Goal: Transaction & Acquisition: Purchase product/service

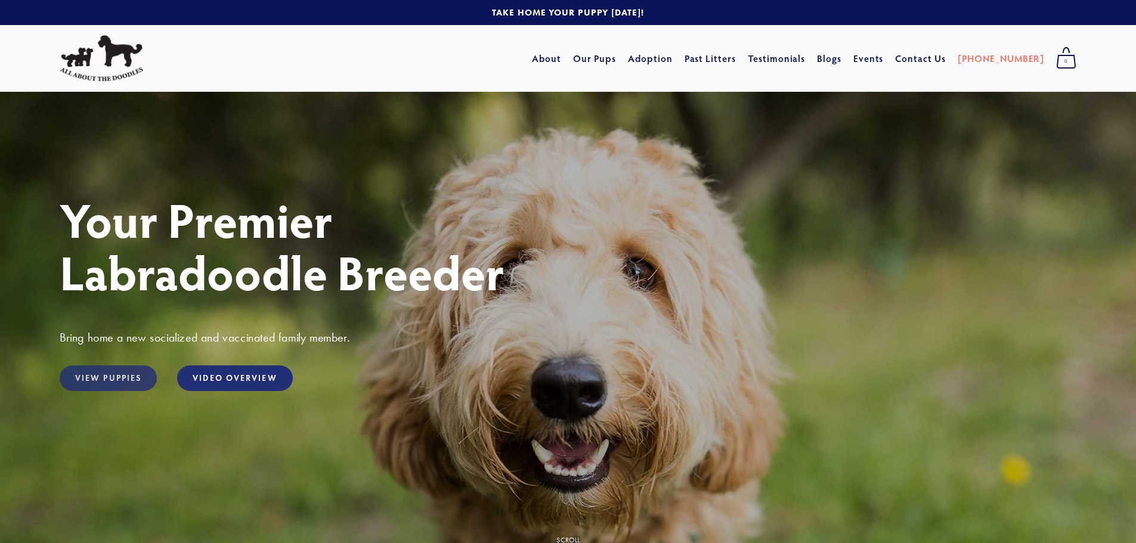
click at [89, 379] on link "View Puppies" at bounding box center [108, 379] width 97 height 26
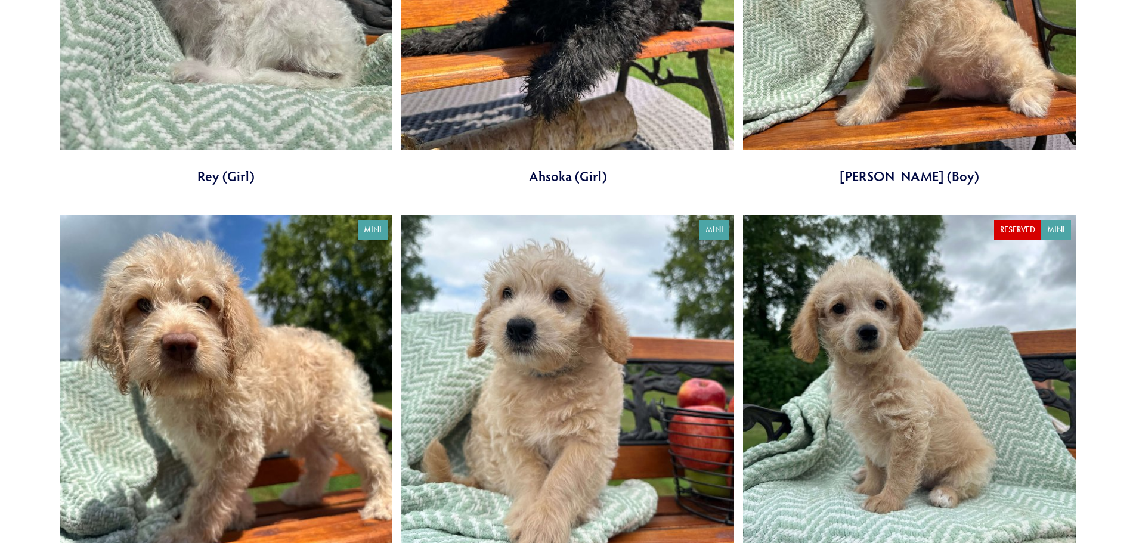
scroll to position [298, 0]
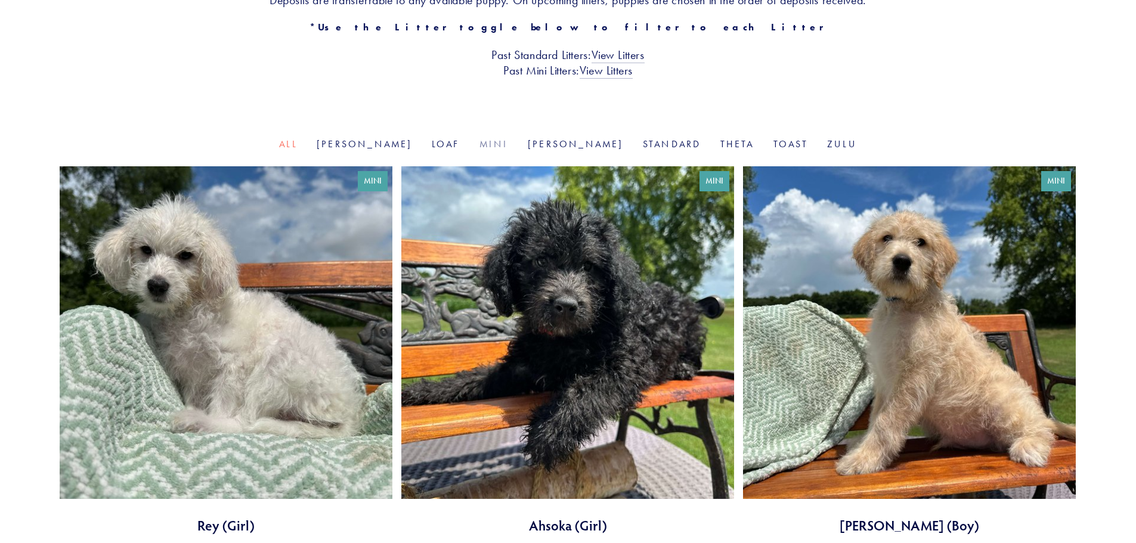
click at [504, 144] on link "Mini" at bounding box center [493, 143] width 29 height 11
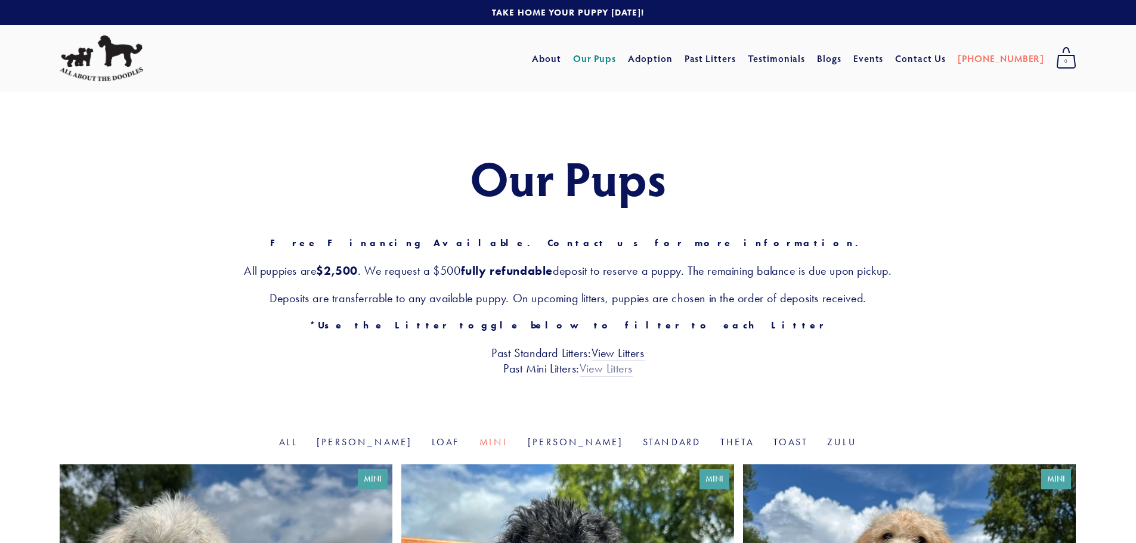
click at [616, 369] on link "View Litters" at bounding box center [606, 369] width 53 height 16
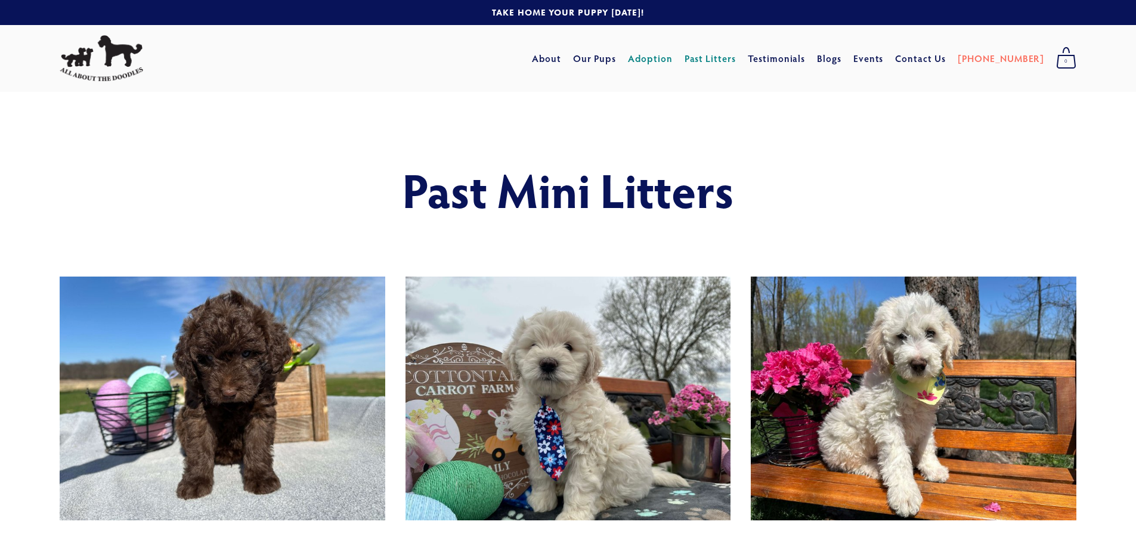
click at [666, 57] on link "Adoption" at bounding box center [650, 58] width 45 height 21
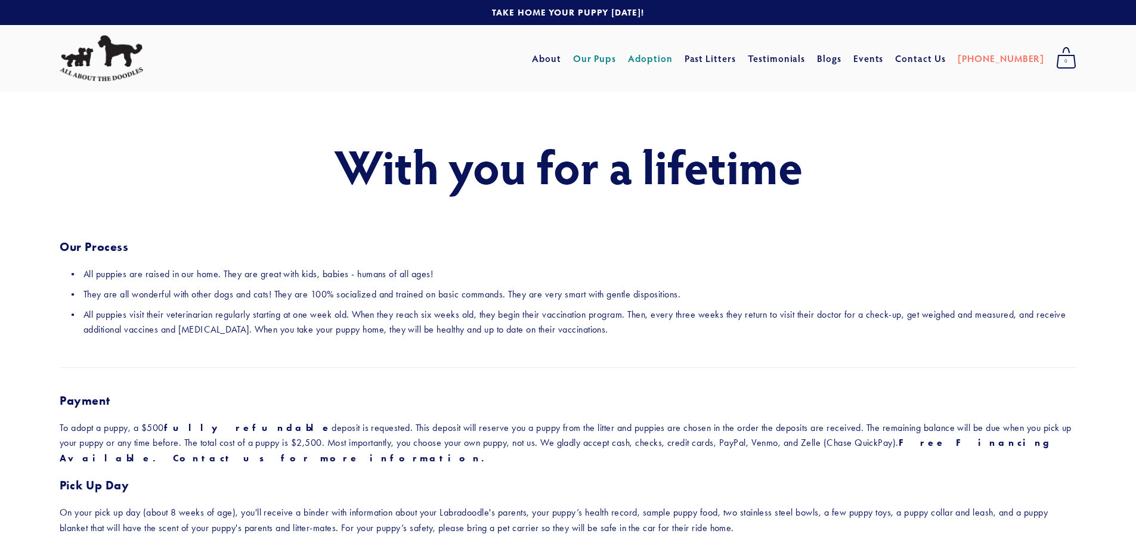
click at [617, 59] on link "Our Pups" at bounding box center [595, 58] width 44 height 21
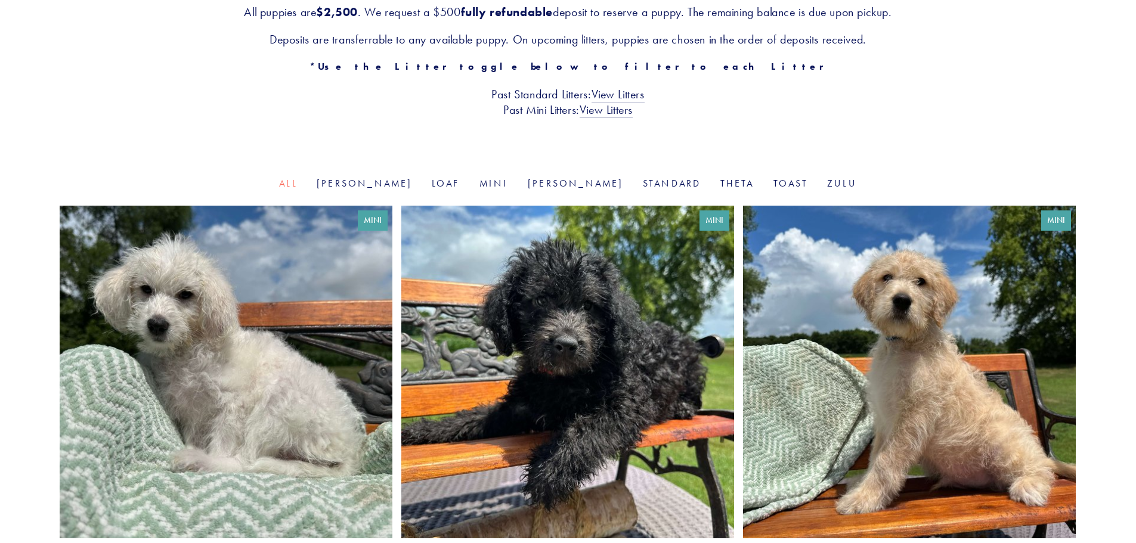
scroll to position [298, 0]
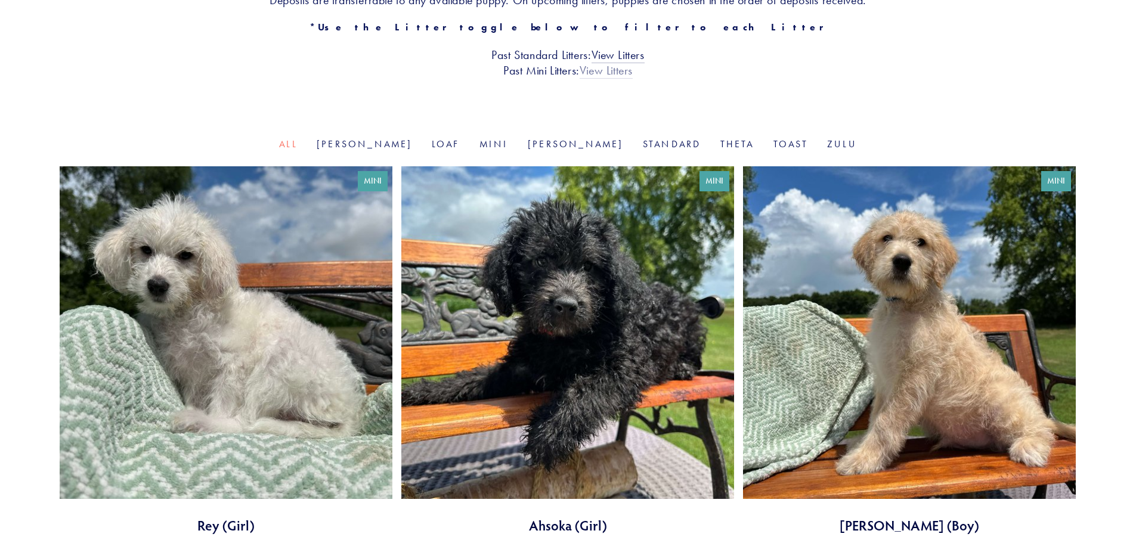
click at [622, 71] on link "View Litters" at bounding box center [606, 71] width 53 height 16
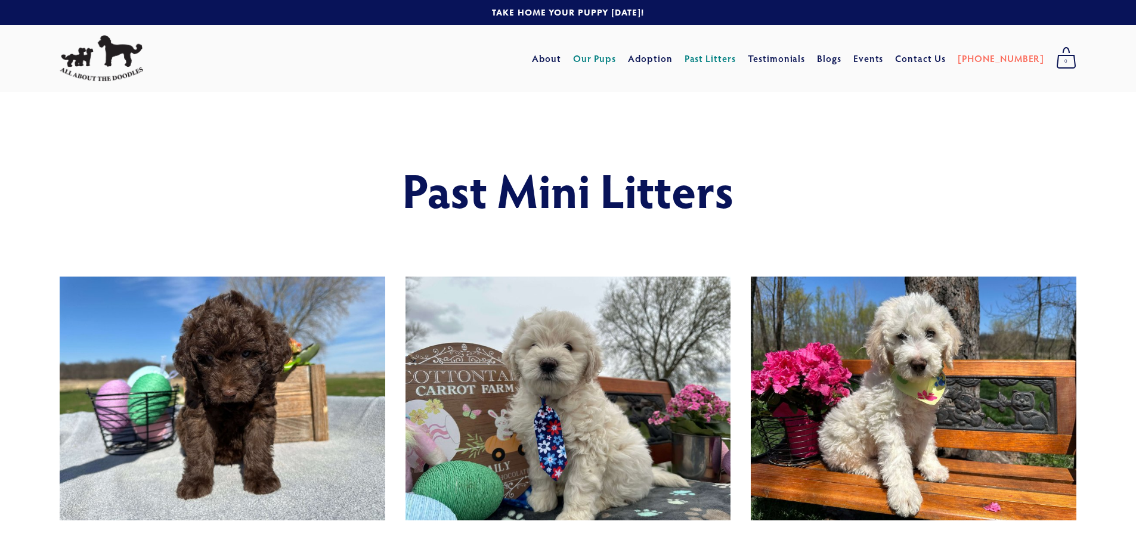
click at [615, 57] on link "Our Pups" at bounding box center [595, 58] width 44 height 21
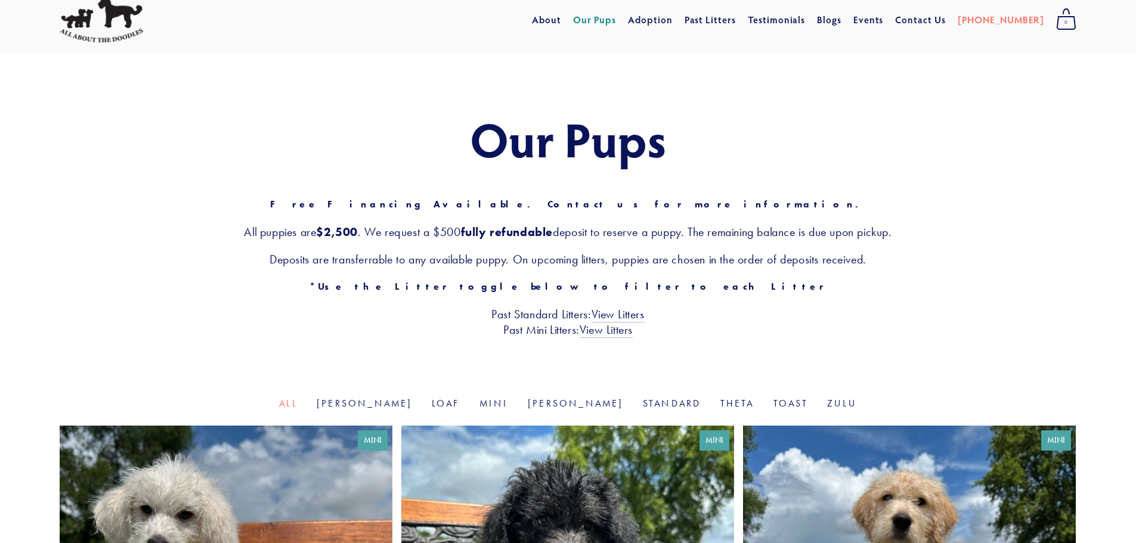
scroll to position [60, 0]
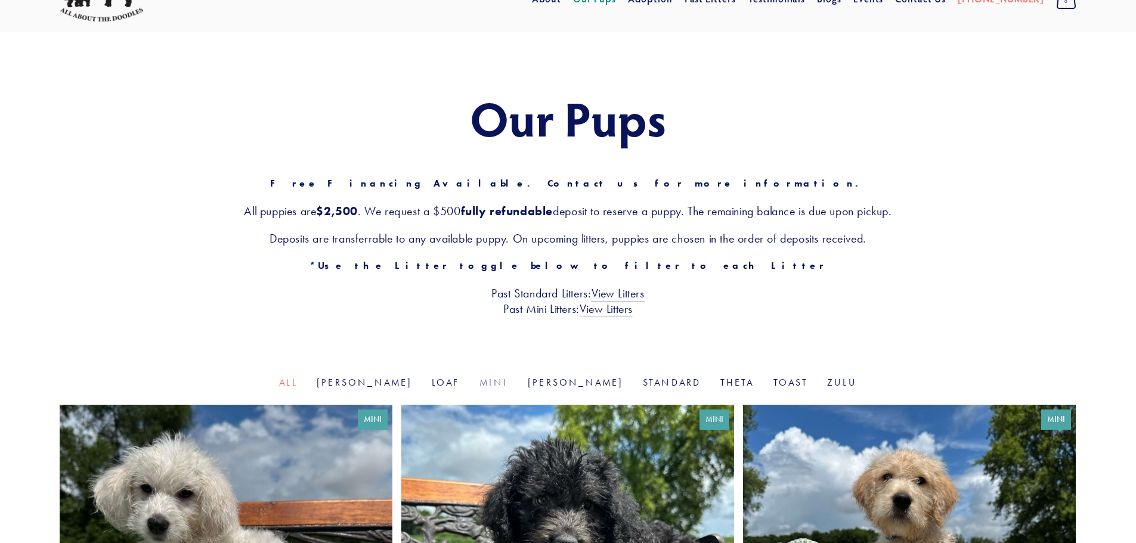
click at [508, 382] on link "Mini" at bounding box center [493, 382] width 29 height 11
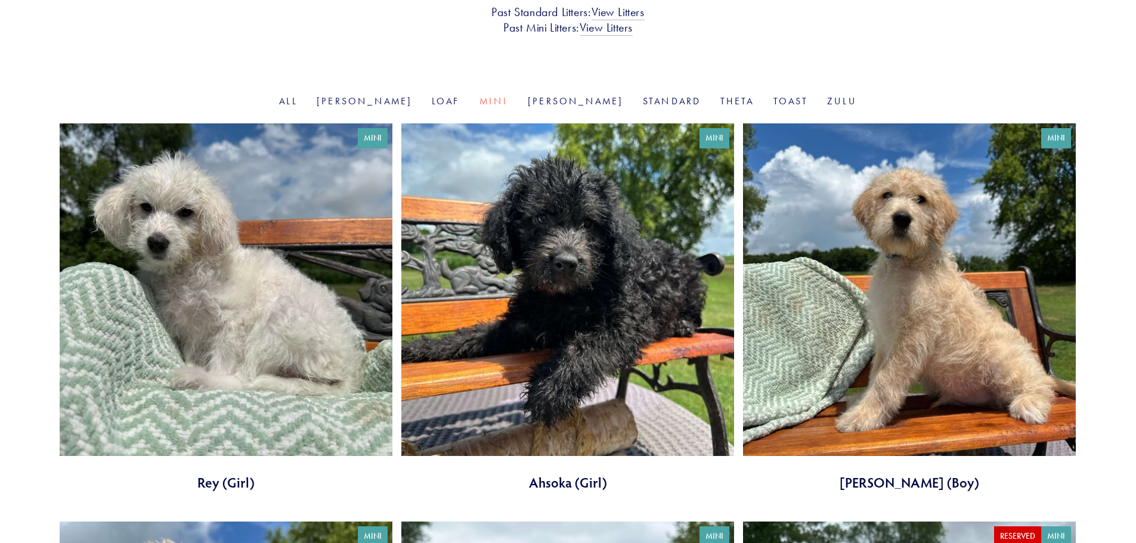
scroll to position [119, 0]
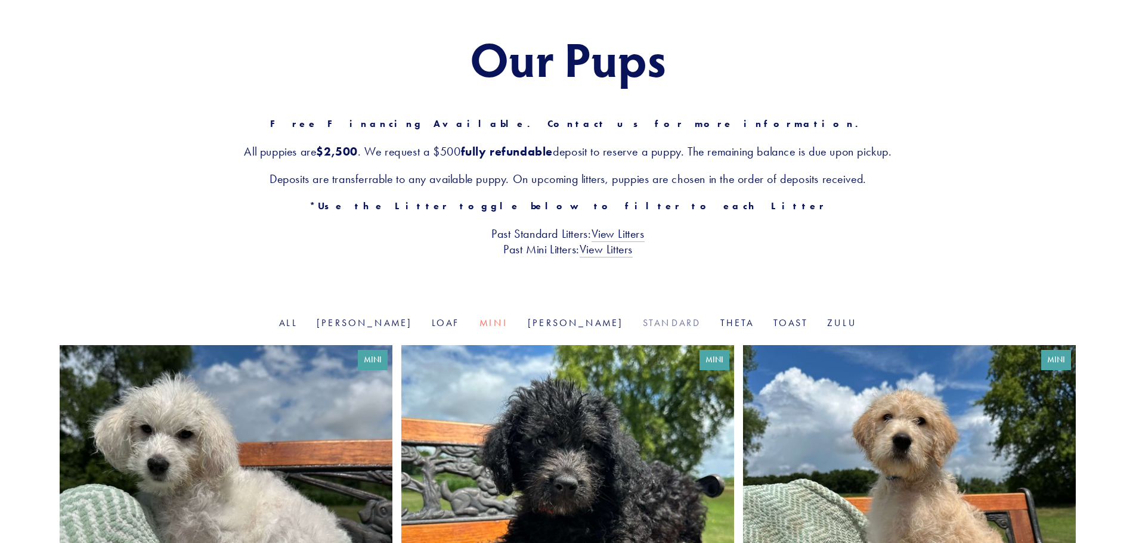
click at [643, 323] on link "Standard" at bounding box center [672, 322] width 58 height 11
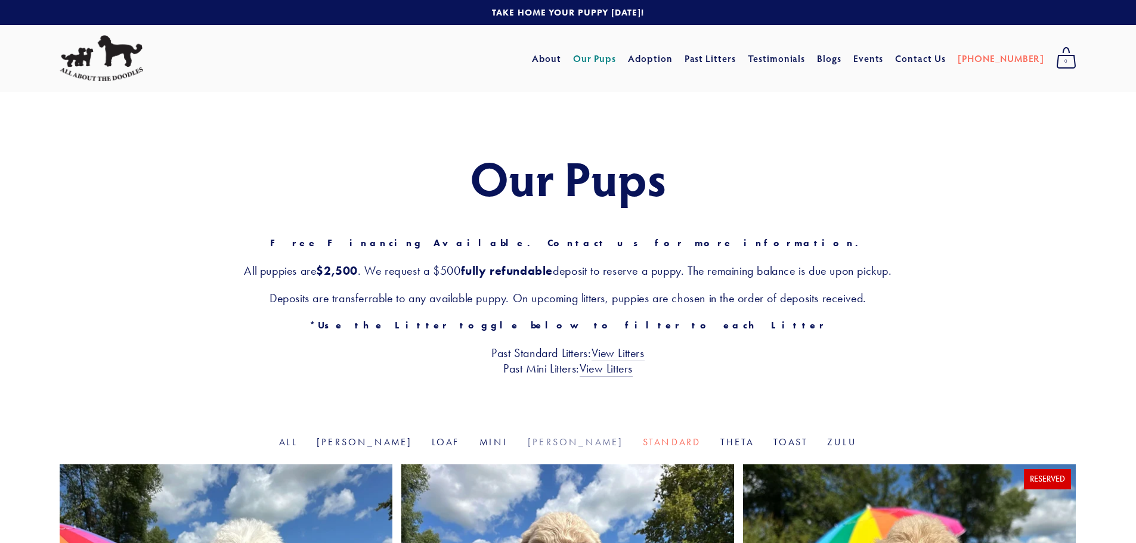
click at [544, 443] on link "[PERSON_NAME]" at bounding box center [576, 442] width 96 height 11
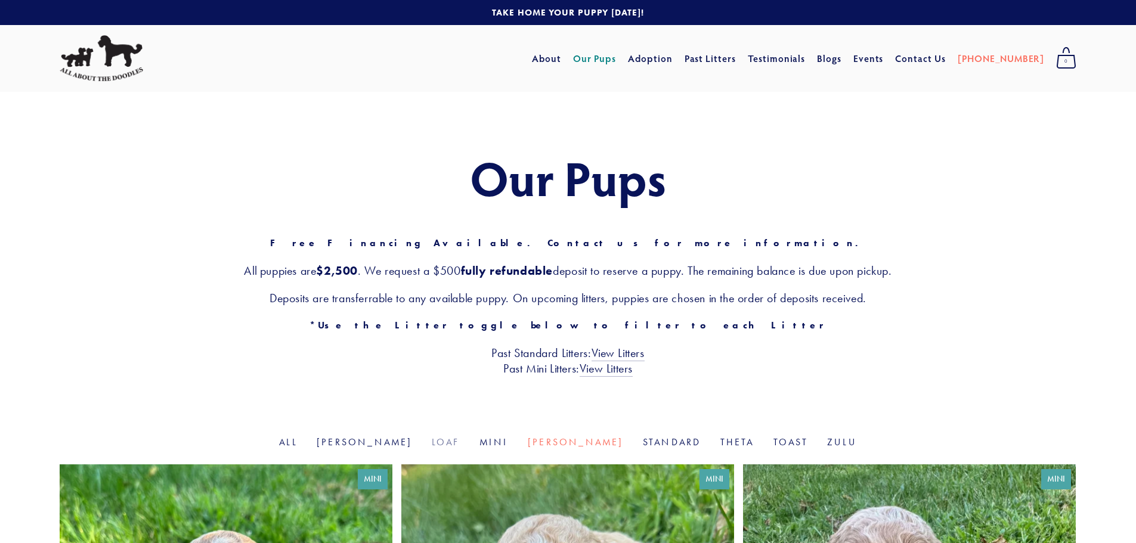
click at [460, 445] on link "Loaf" at bounding box center [446, 442] width 29 height 11
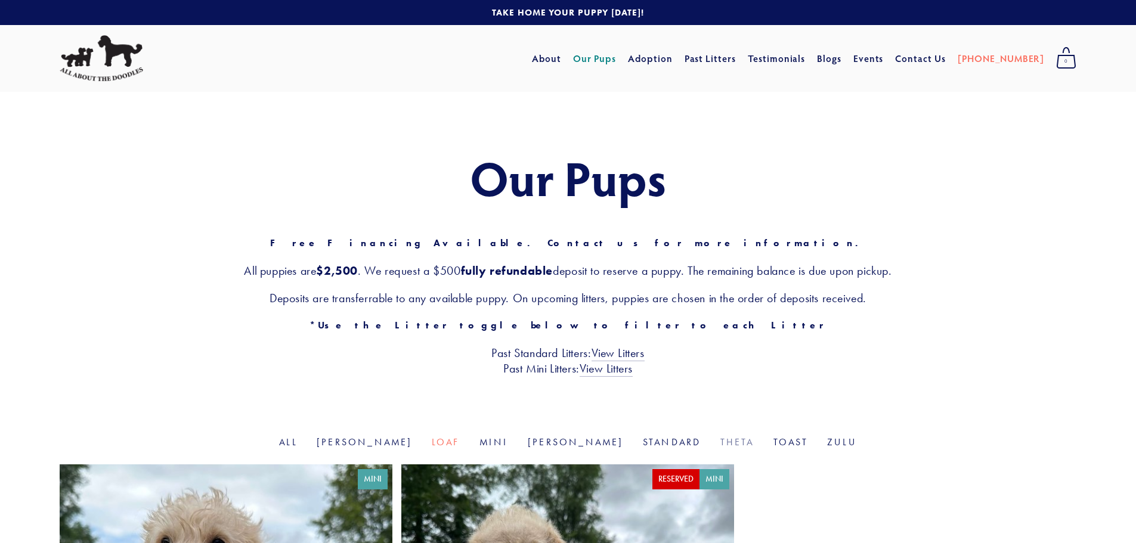
click at [720, 444] on link "Theta" at bounding box center [737, 442] width 34 height 11
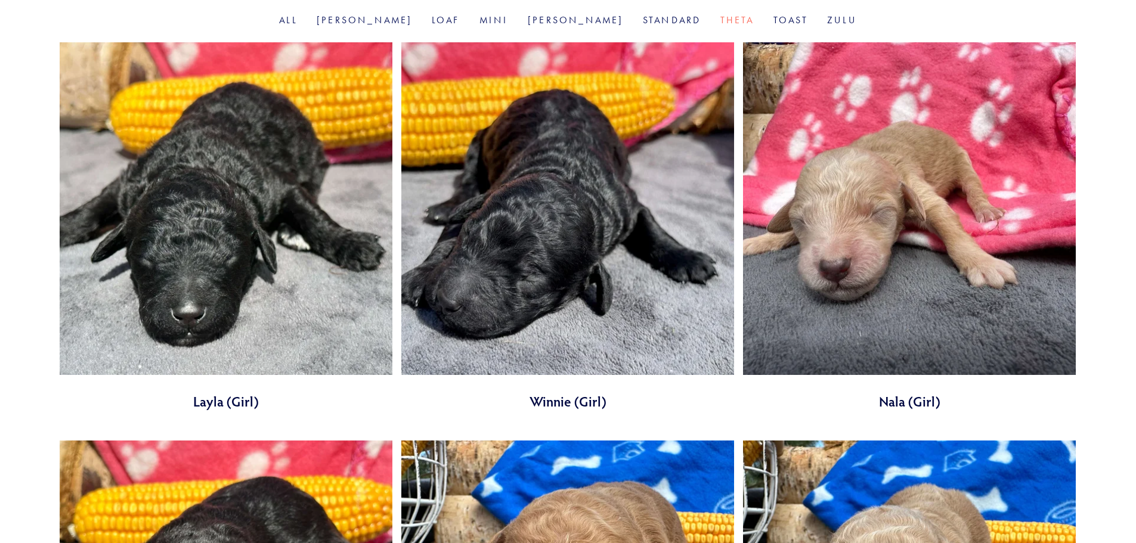
scroll to position [214, 0]
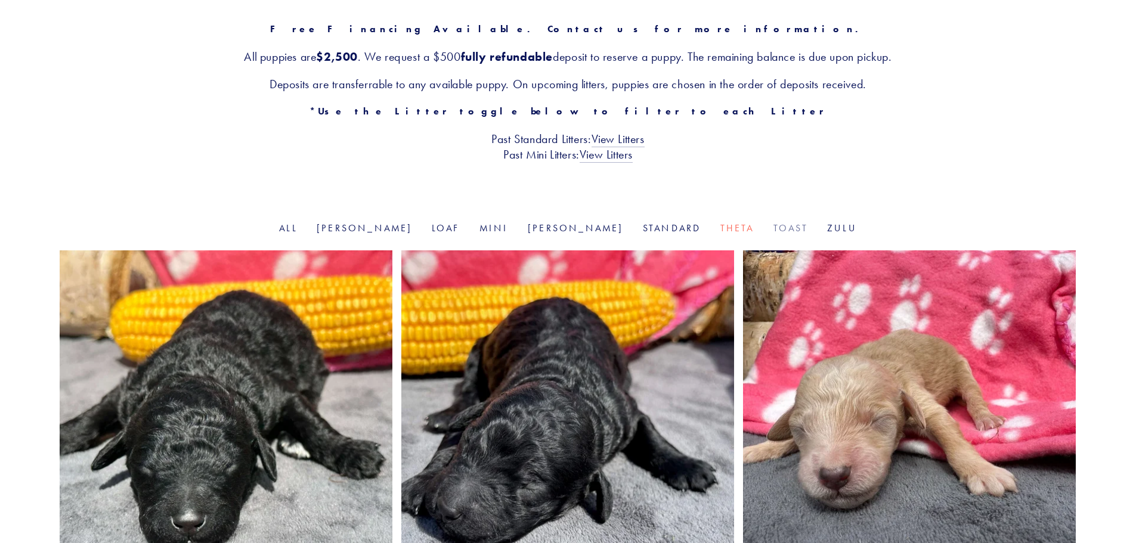
click at [774, 229] on link "Toast" at bounding box center [791, 227] width 35 height 11
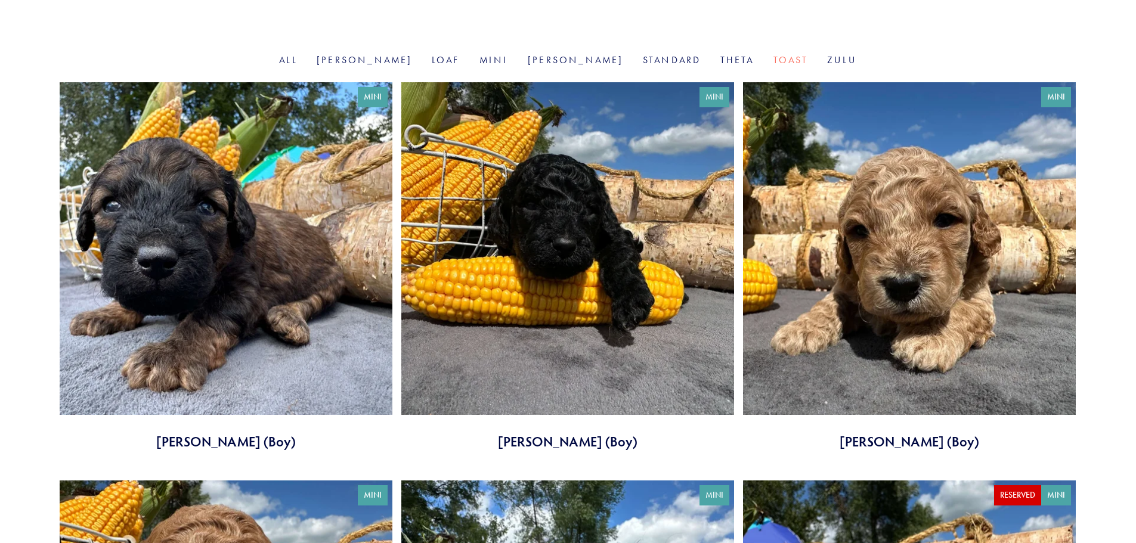
scroll to position [179, 0]
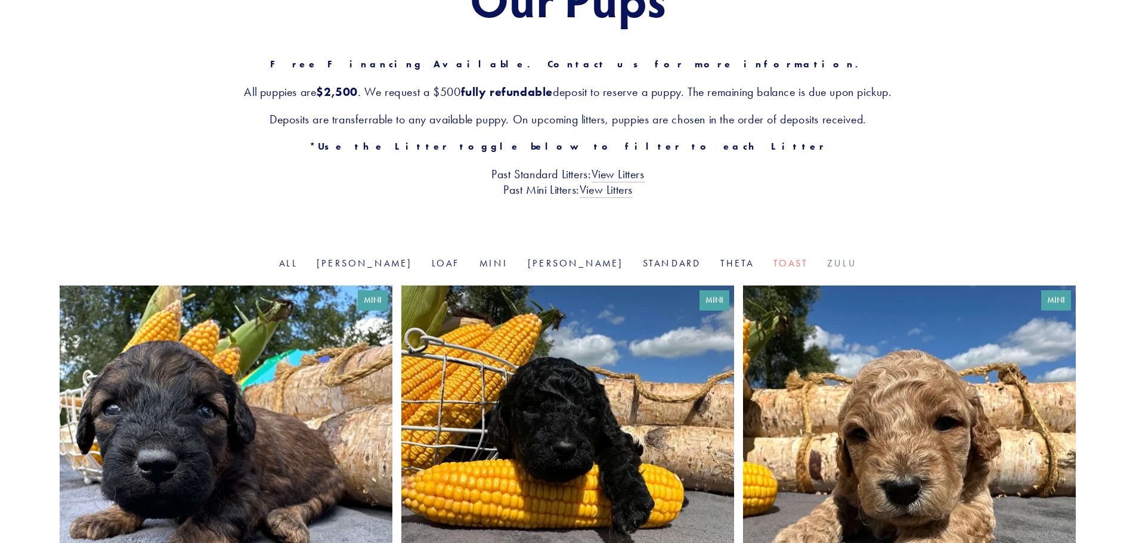
click at [827, 260] on link "Zulu" at bounding box center [842, 263] width 30 height 11
